Goal: Task Accomplishment & Management: Use online tool/utility

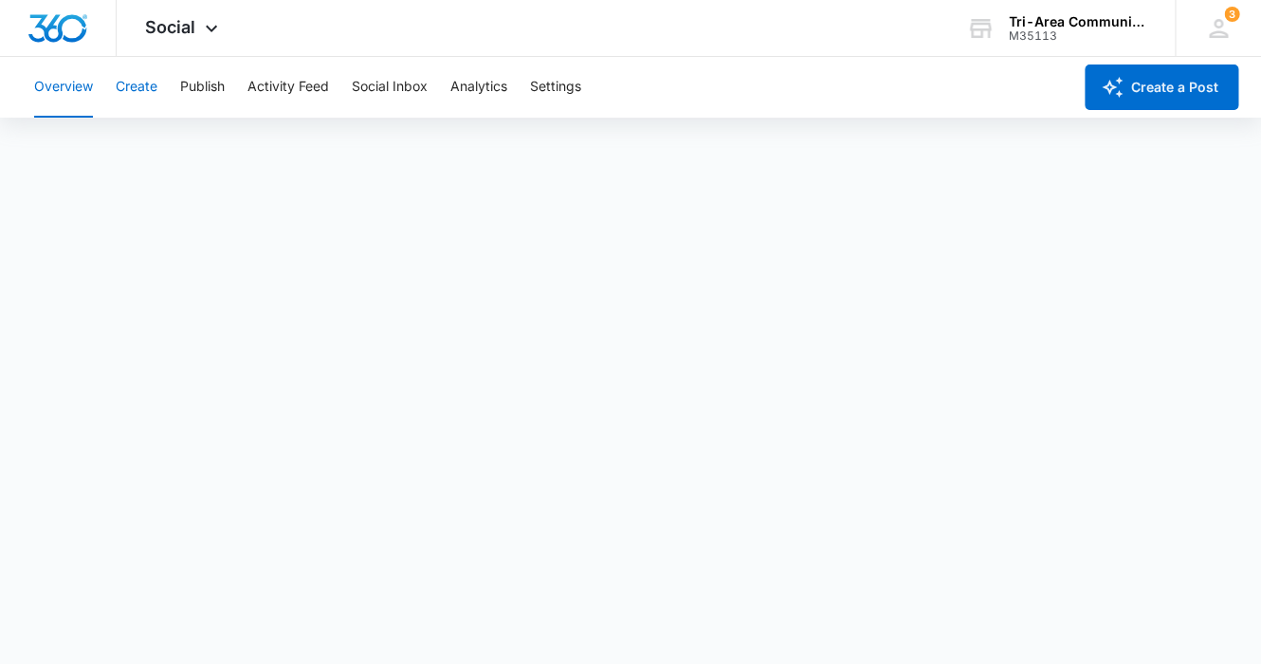
click at [140, 83] on button "Create" at bounding box center [137, 87] width 42 height 61
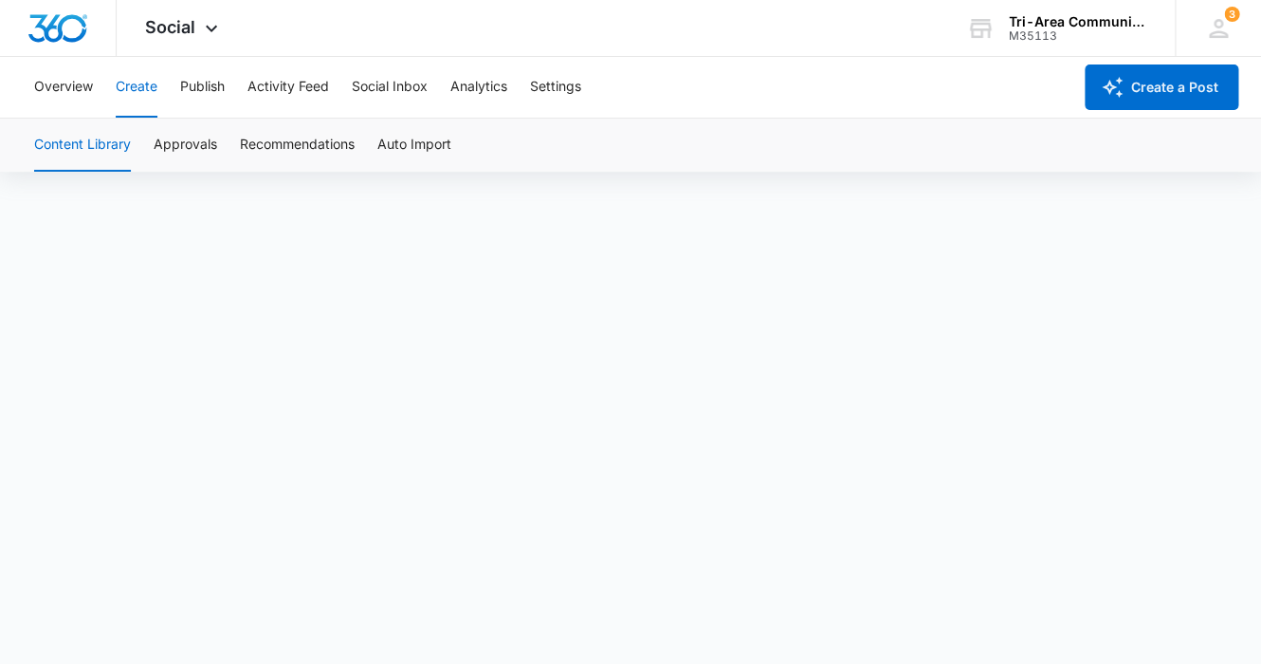
click at [137, 82] on button "Create" at bounding box center [137, 87] width 42 height 61
click at [707, 83] on div "Overview Create Publish Activity Feed Social Inbox Analytics Settings" at bounding box center [547, 87] width 1049 height 61
click at [713, 81] on div "Overview Create Publish Activity Feed Social Inbox Analytics Settings" at bounding box center [547, 87] width 1049 height 61
click at [199, 82] on button "Publish" at bounding box center [202, 87] width 45 height 61
